Goal: Information Seeking & Learning: Find specific fact

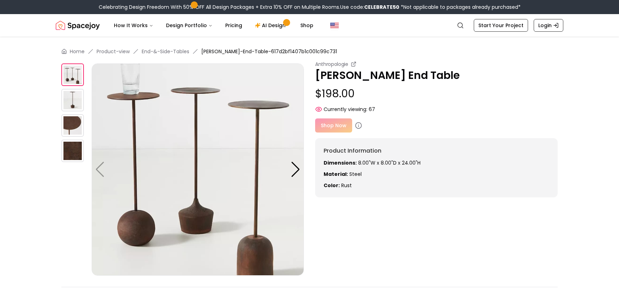
click at [71, 98] on img at bounding box center [72, 100] width 23 height 23
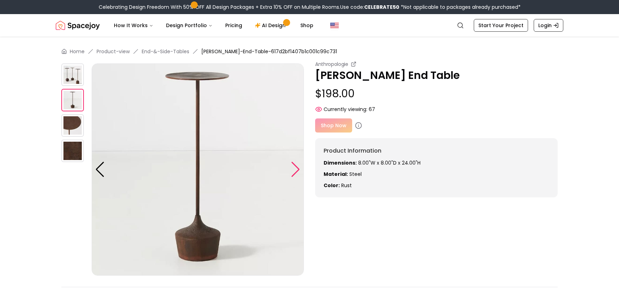
click at [300, 168] on div at bounding box center [296, 170] width 10 height 16
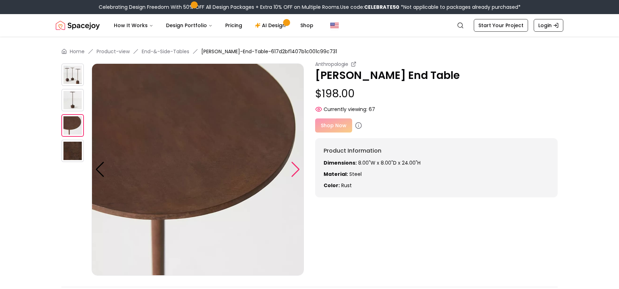
click at [300, 168] on div at bounding box center [296, 170] width 10 height 16
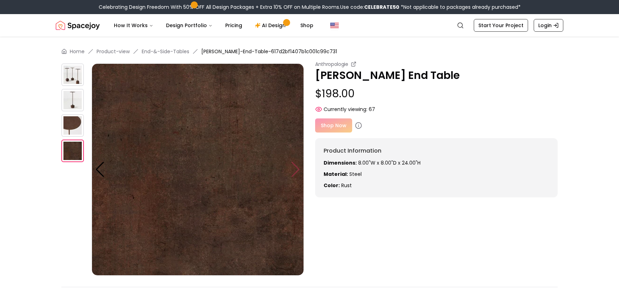
click at [300, 168] on img at bounding box center [198, 169] width 212 height 212
click at [101, 166] on div at bounding box center [100, 170] width 10 height 16
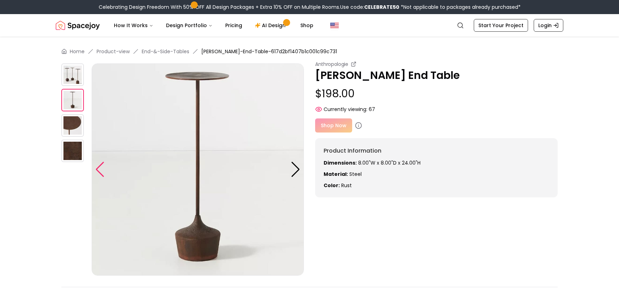
click at [101, 166] on div at bounding box center [100, 170] width 10 height 16
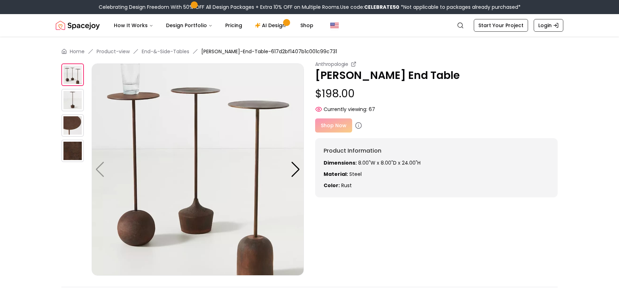
scroll to position [35, 0]
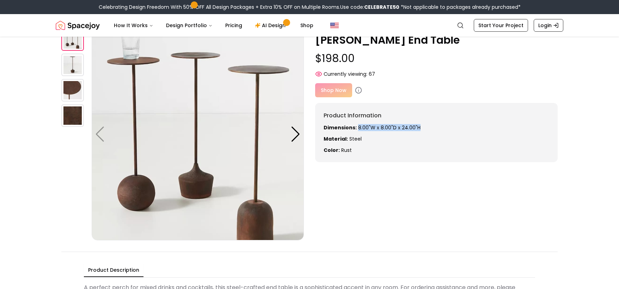
drag, startPoint x: 416, startPoint y: 127, endPoint x: 357, endPoint y: 129, distance: 58.9
click at [357, 128] on p "Dimensions: 8.00"W x 8.00"D x 24.00"H" at bounding box center [437, 127] width 226 height 7
copy p "8.00"W x 8.00"D x 24.00"H"
